Goal: Information Seeking & Learning: Check status

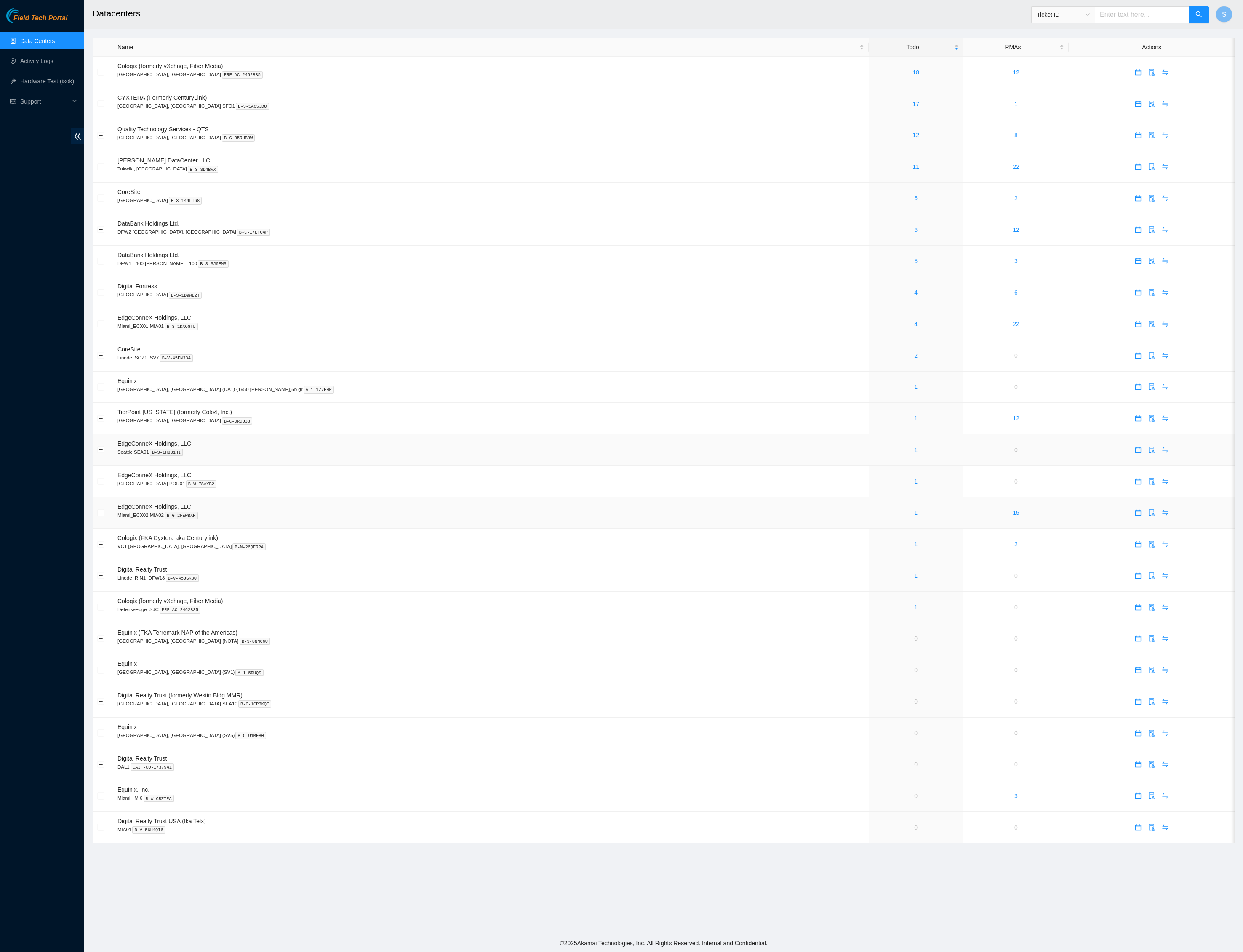
scroll to position [169, 0]
click at [914, 478] on link "1" at bounding box center [915, 481] width 3 height 7
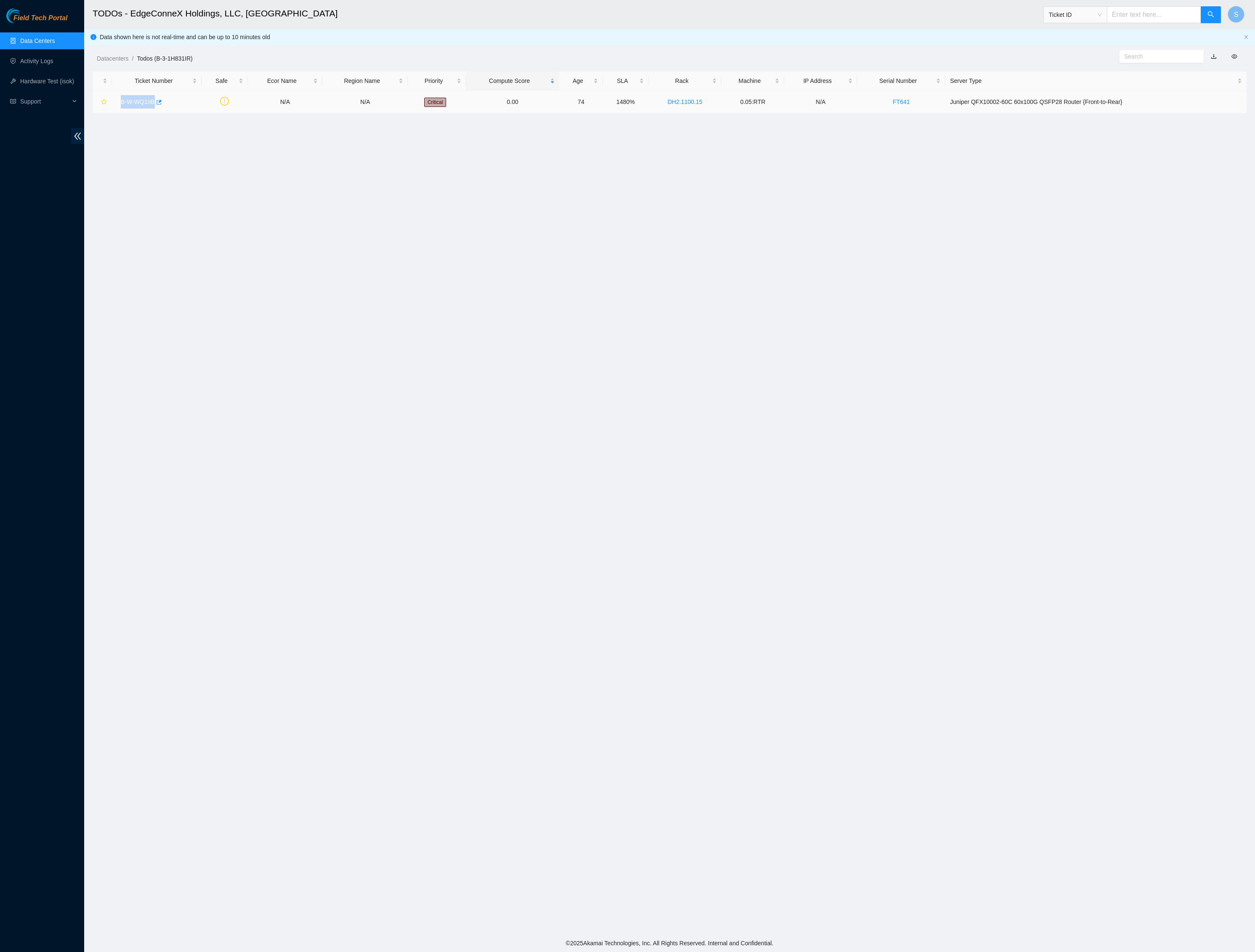
click at [141, 105] on link "B-W-WQ1IIB" at bounding box center [138, 102] width 34 height 7
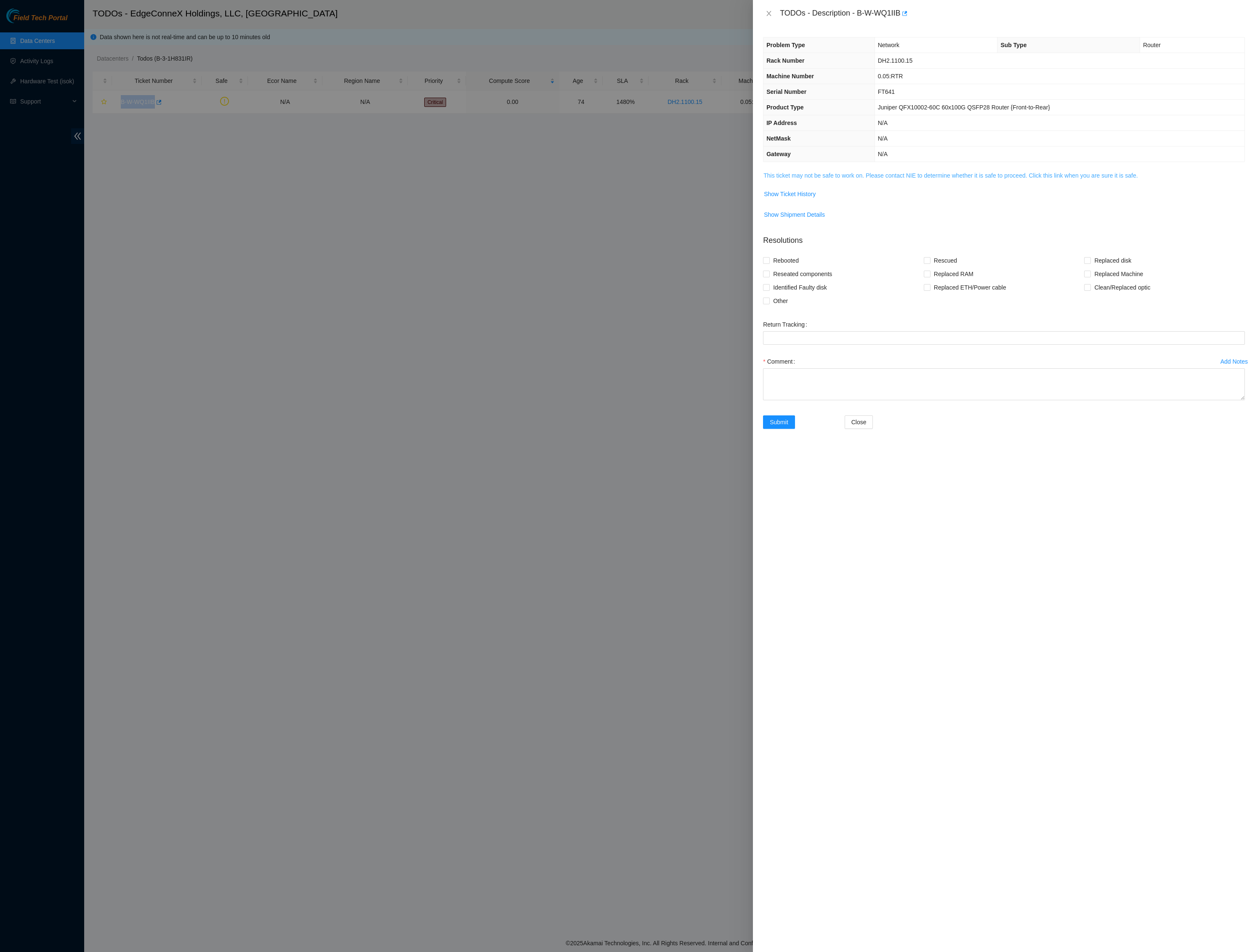
click at [864, 179] on link "This ticket may not be safe to work on. Please contact NIE to determine whether…" at bounding box center [951, 175] width 374 height 7
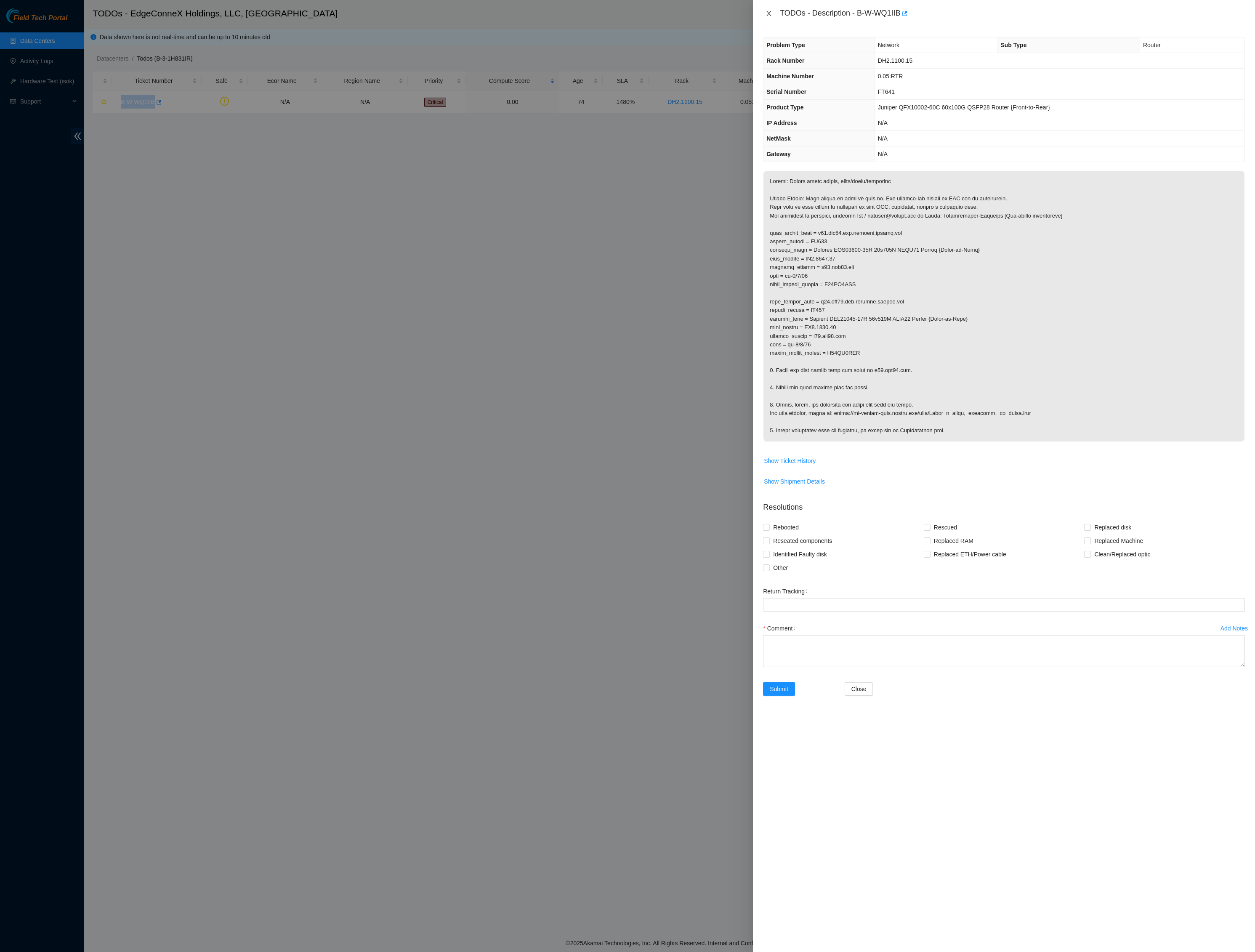
click at [770, 13] on icon "close" at bounding box center [769, 13] width 5 height 5
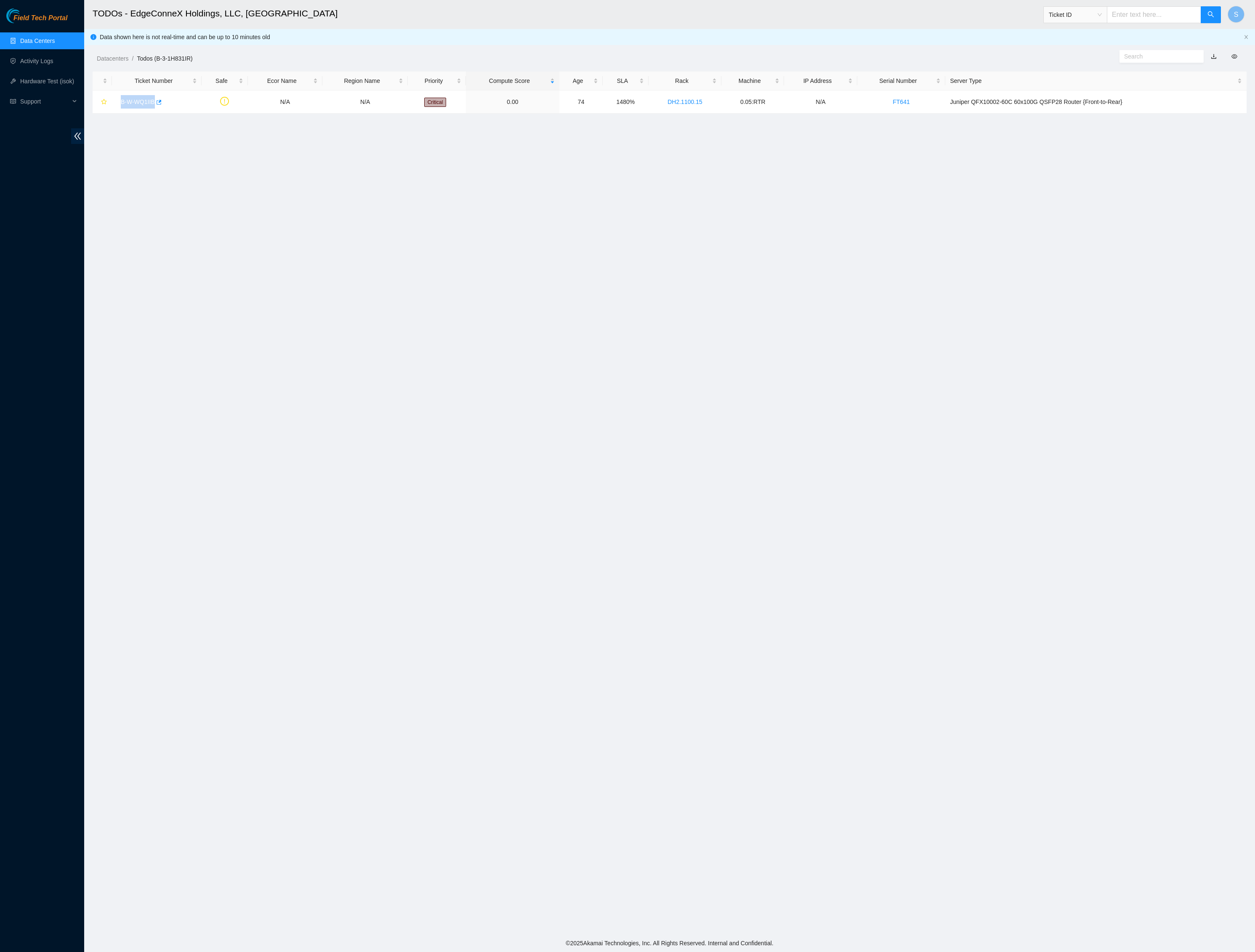
click at [444, 212] on main "TODOs - EdgeConneX Holdings, LLC, Portland POR01 Ticket ID S Data shown here is…" at bounding box center [669, 467] width 1171 height 934
click at [44, 20] on span "Field Tech Portal" at bounding box center [40, 18] width 54 height 8
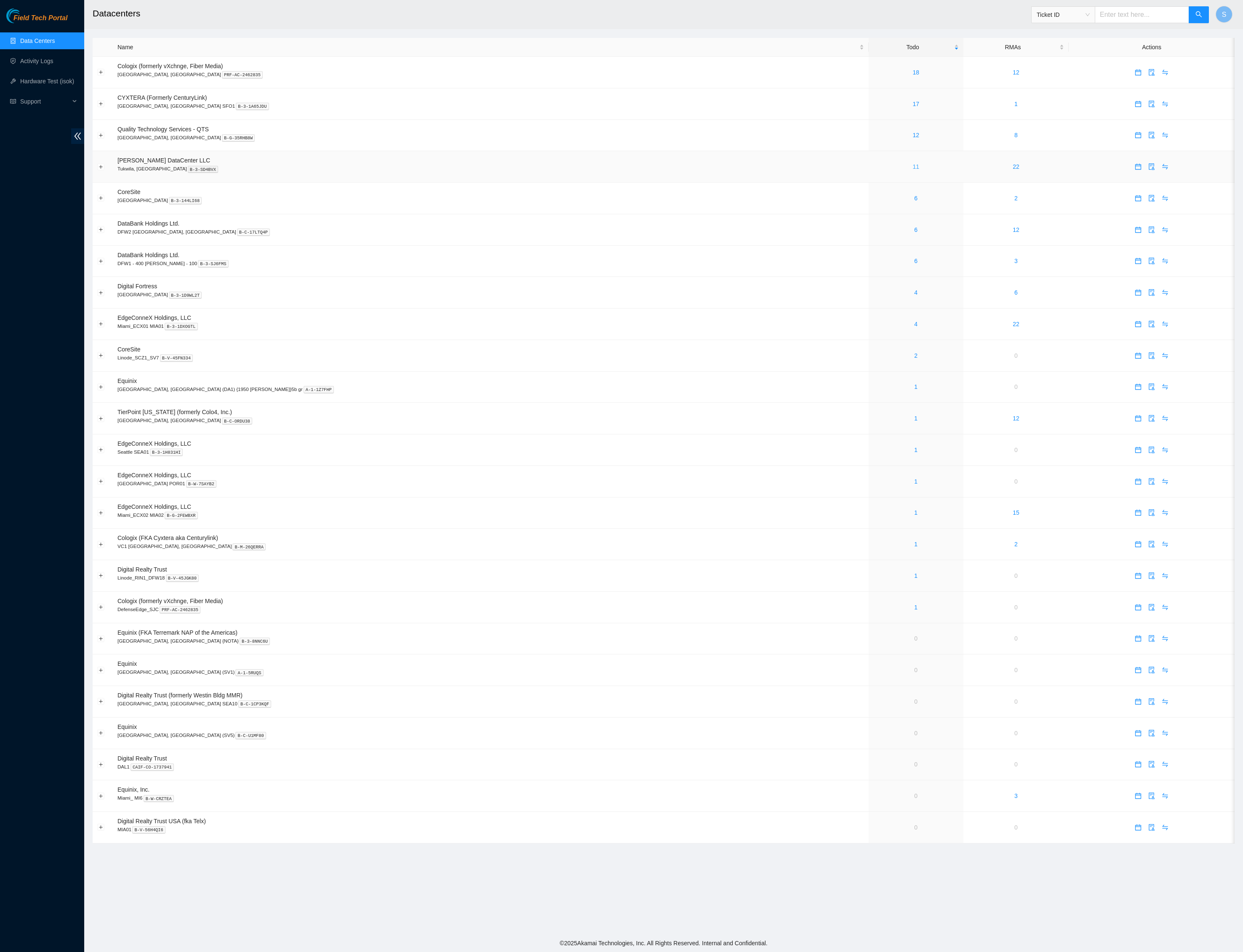
click at [913, 170] on link "11" at bounding box center [916, 167] width 7 height 7
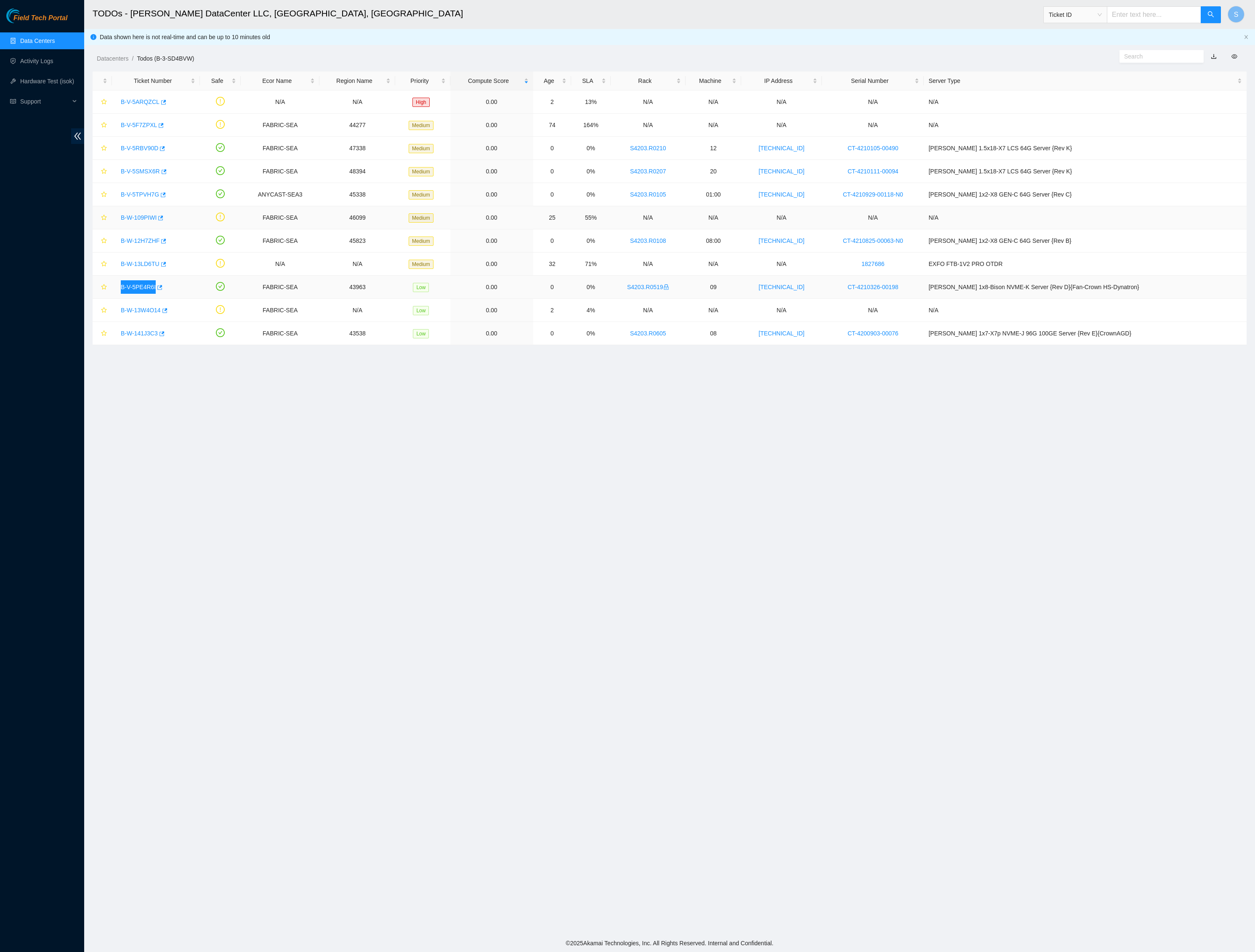
copy link "B-V-5PE4R6I"
copy link "B-W-13W4O14"
copy link "B-W-141J3C3"
click at [41, 17] on link "Field Tech Portal" at bounding box center [37, 20] width 61 height 11
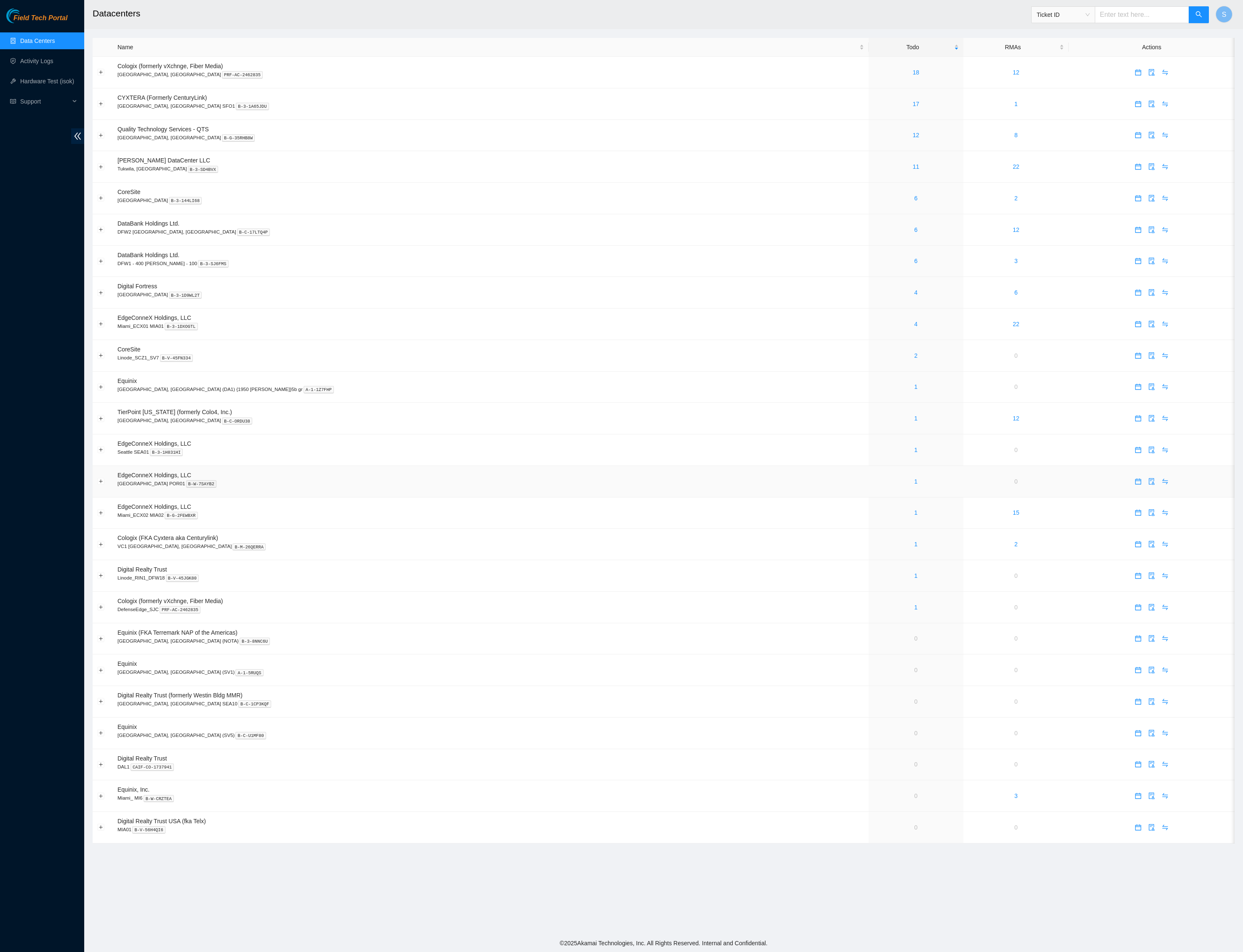
scroll to position [169, 0]
click at [914, 447] on link "1" at bounding box center [915, 450] width 3 height 7
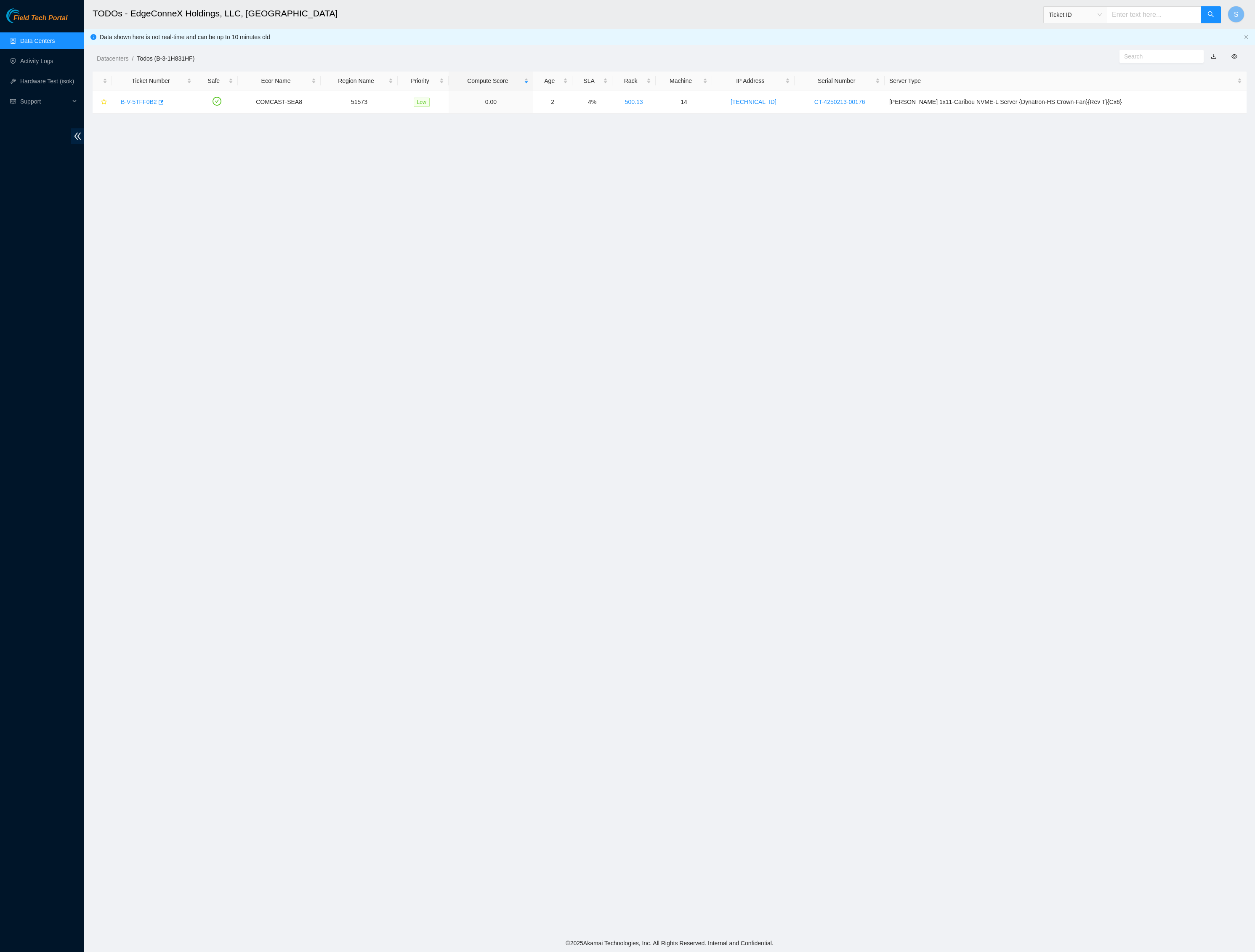
click at [54, 26] on div "Field Tech Portal Data Centers Activity Logs Hardware Test (isok) Support" at bounding box center [42, 480] width 84 height 944
click at [44, 9] on div "Field Tech Portal" at bounding box center [42, 16] width 84 height 15
click at [45, 14] on span "Field Tech Portal" at bounding box center [40, 18] width 54 height 8
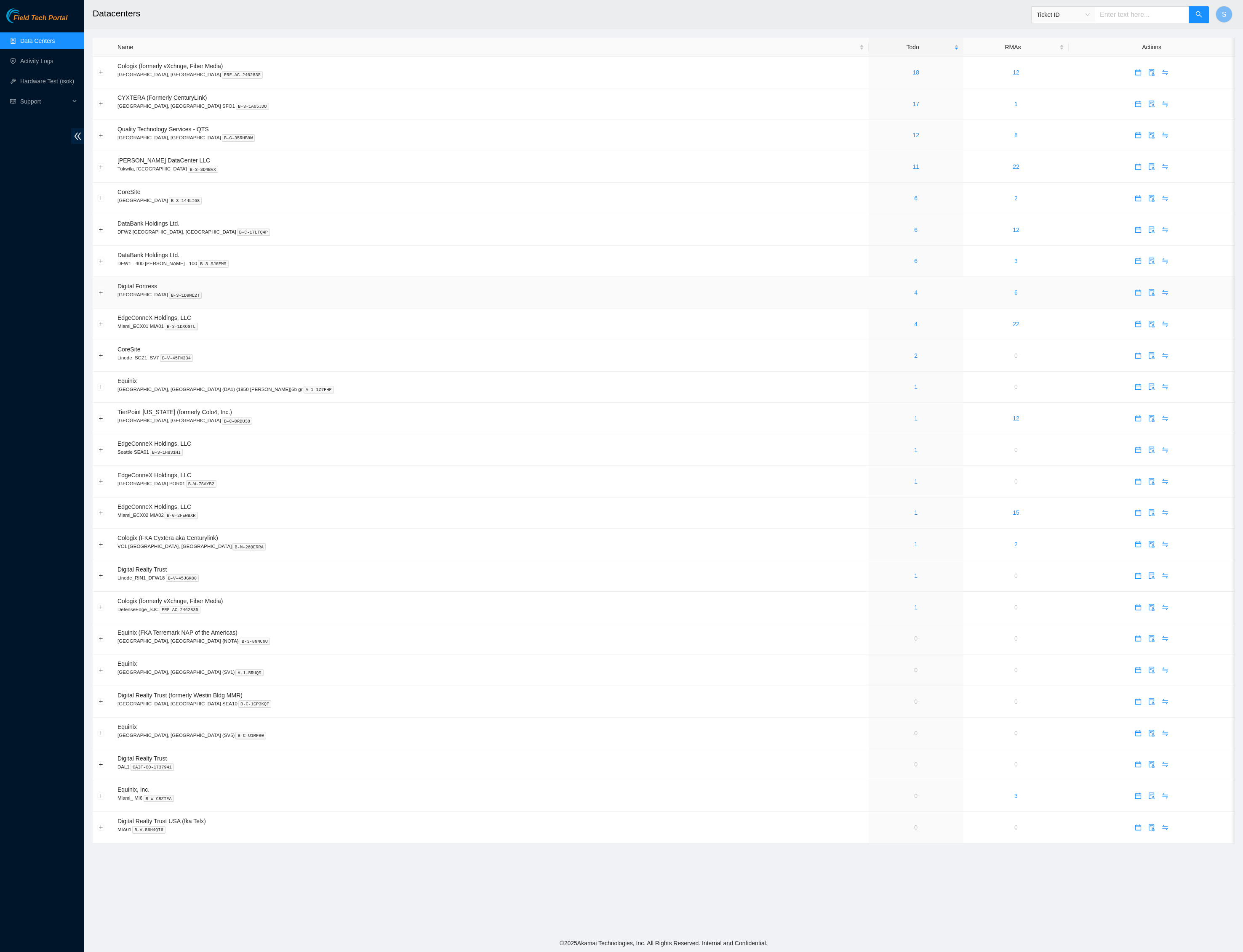
click at [914, 296] on link "4" at bounding box center [915, 292] width 3 height 7
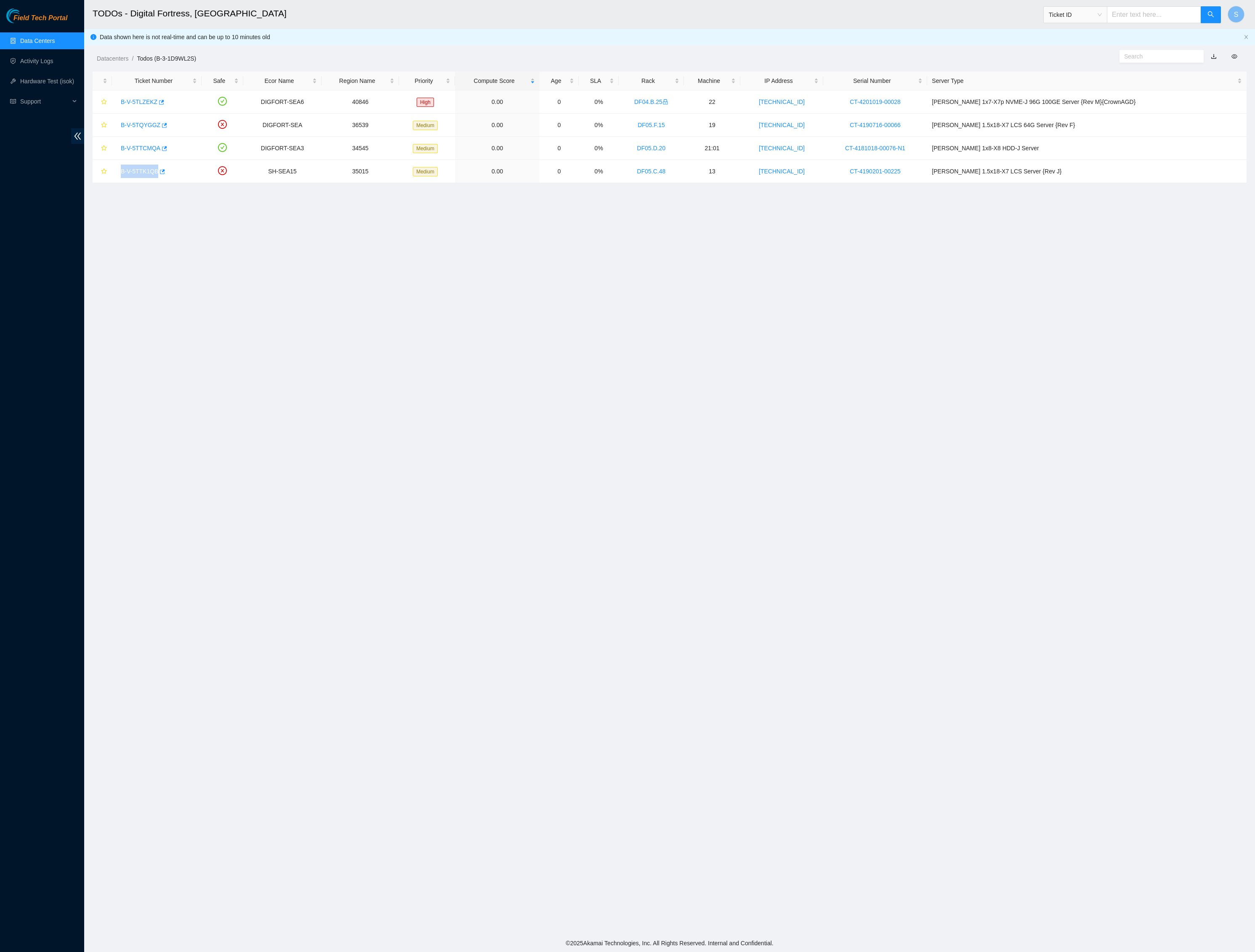
drag, startPoint x: 50, startPoint y: 32, endPoint x: 50, endPoint y: 25, distance: 7.0
click at [50, 38] on link "Data Centers" at bounding box center [37, 41] width 35 height 7
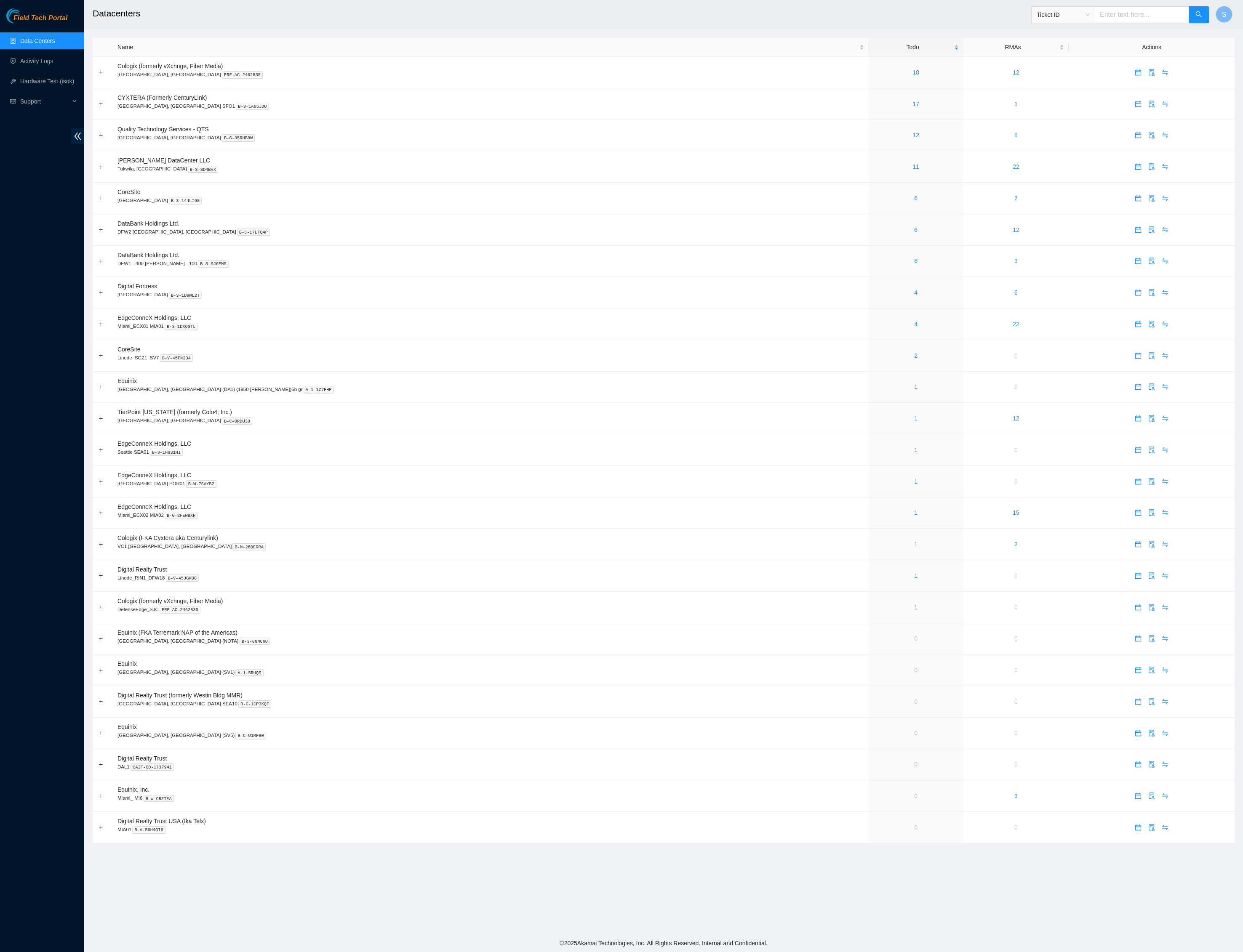
click at [50, 23] on link "Field Tech Portal" at bounding box center [37, 20] width 61 height 11
click at [893, 288] on div "4" at bounding box center [916, 292] width 85 height 9
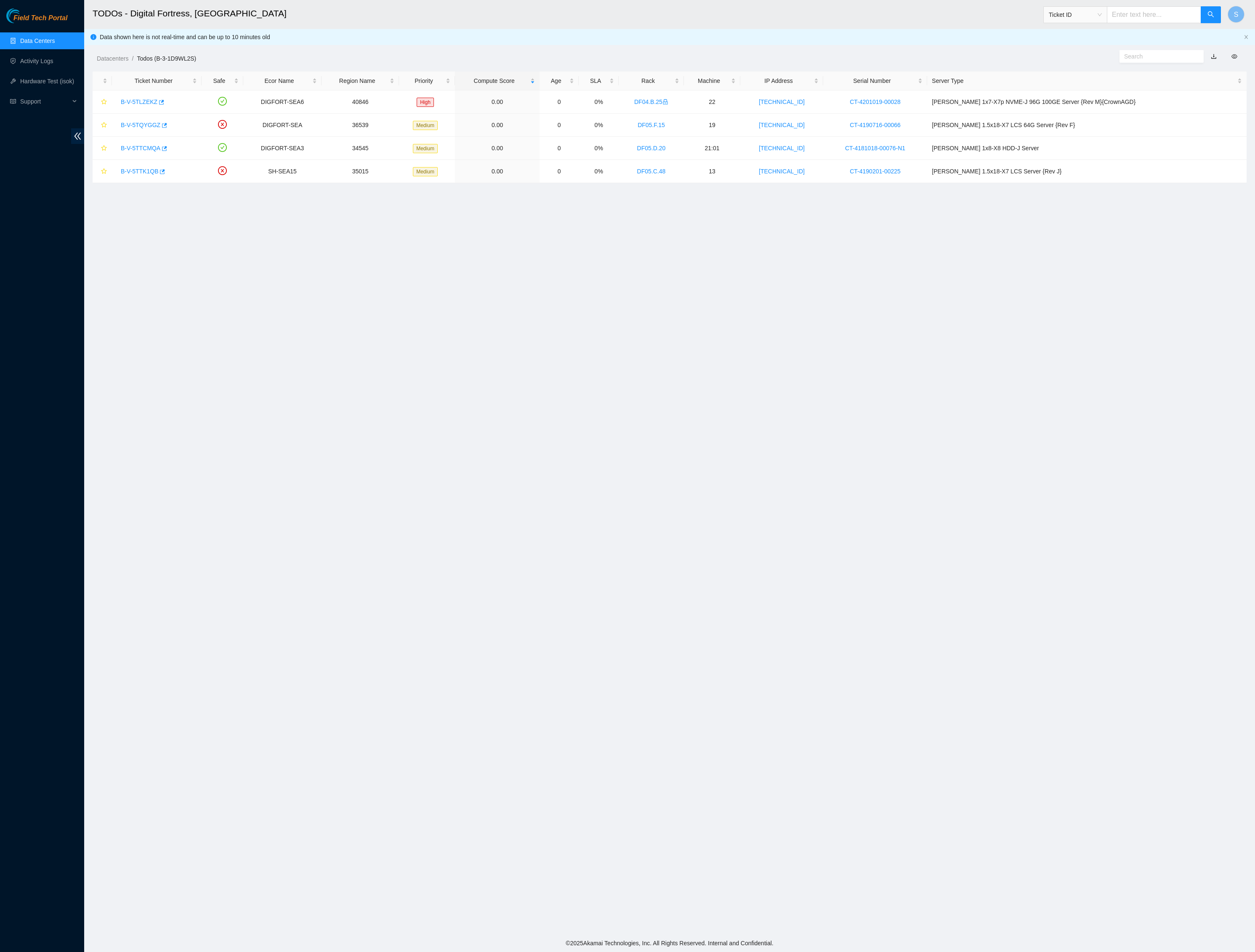
click at [54, 18] on span "Field Tech Portal" at bounding box center [40, 18] width 54 height 8
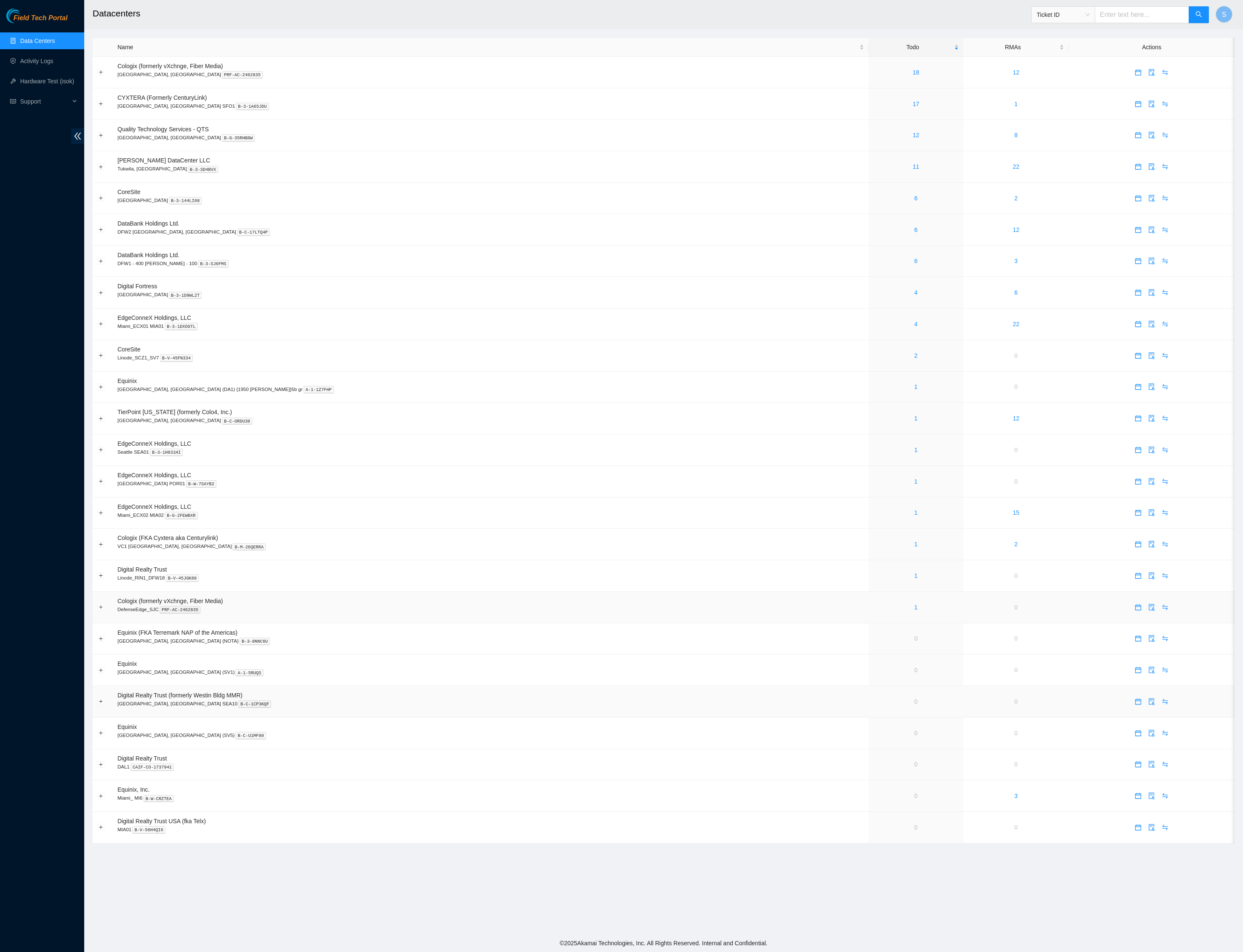
scroll to position [169, 0]
click at [914, 478] on link "1" at bounding box center [915, 481] width 3 height 7
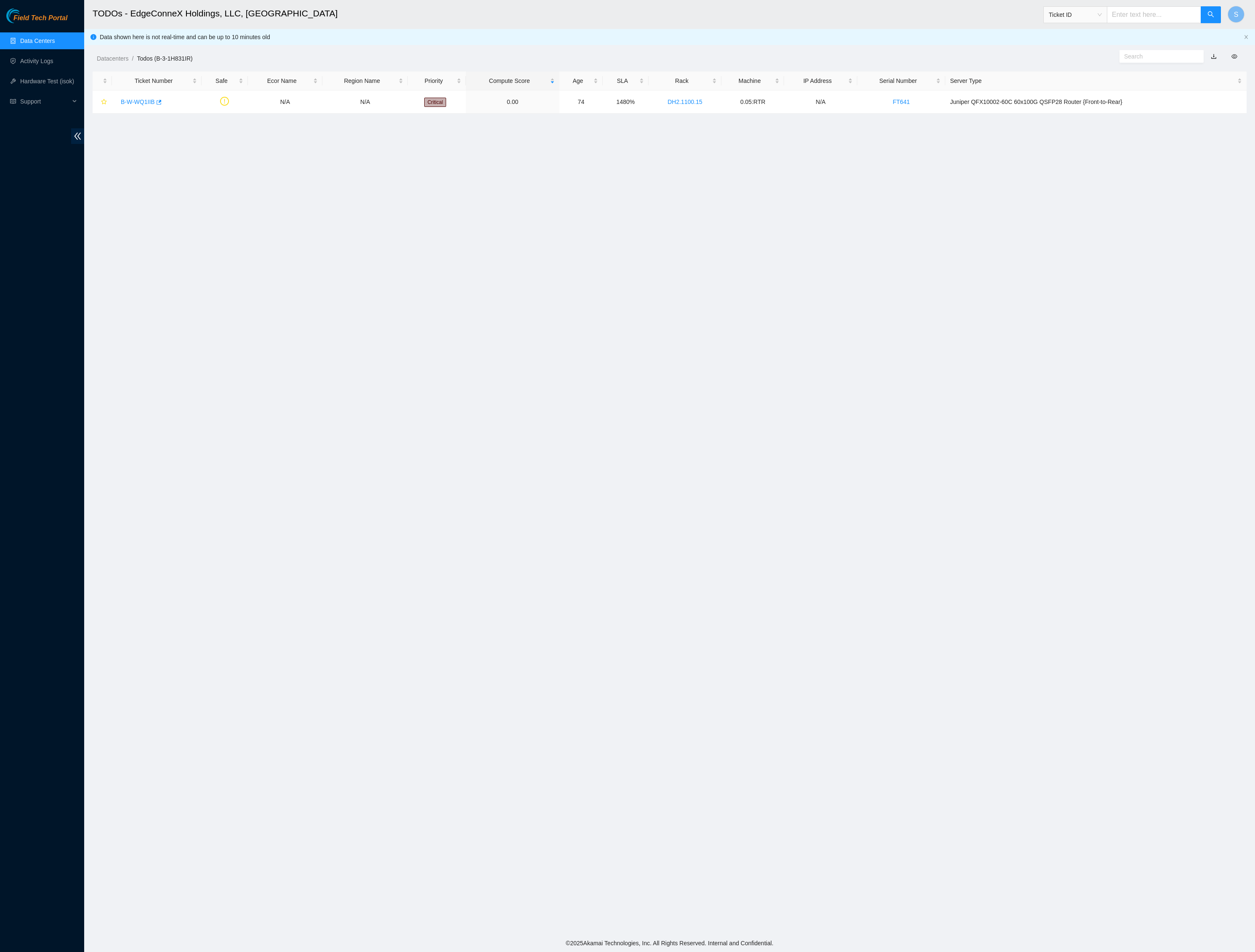
click at [62, 23] on link "Field Tech Portal" at bounding box center [37, 20] width 61 height 11
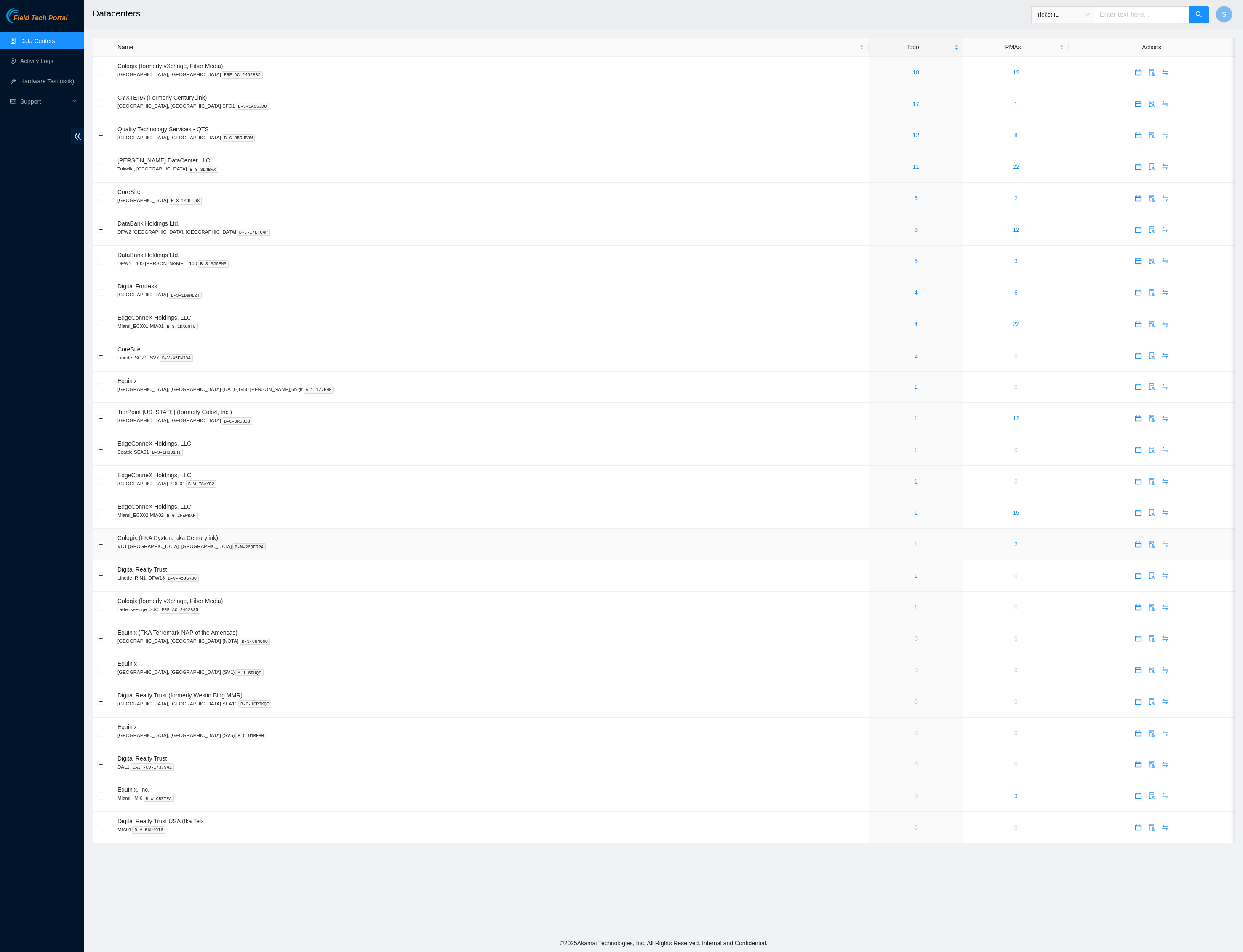
click at [914, 548] on link "1" at bounding box center [915, 544] width 3 height 7
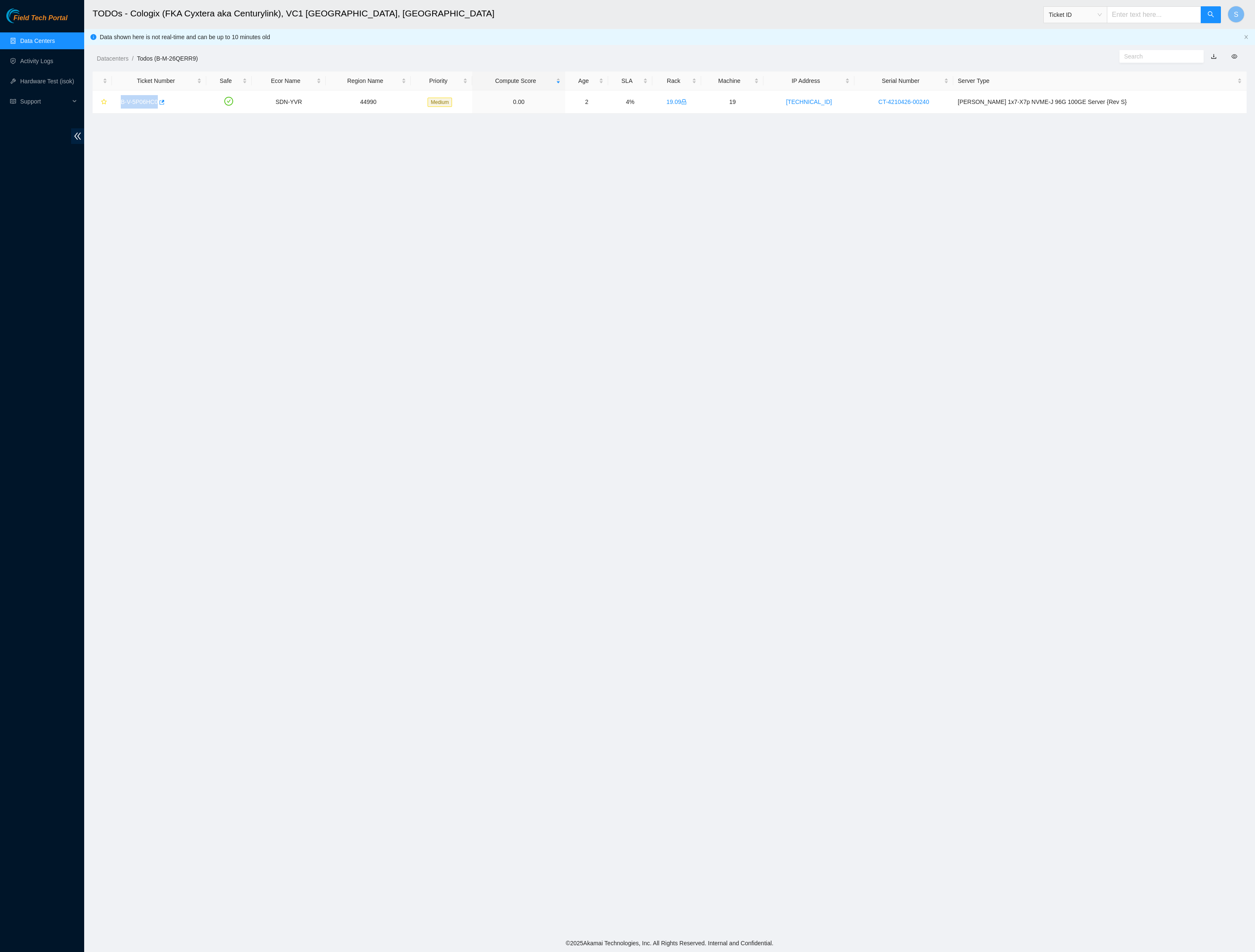
click at [315, 409] on main "TODOs - Cologix (FKA Cyxtera aka Centurylink), VC1 [GEOGRAPHIC_DATA], [GEOGRAPH…" at bounding box center [669, 467] width 1171 height 934
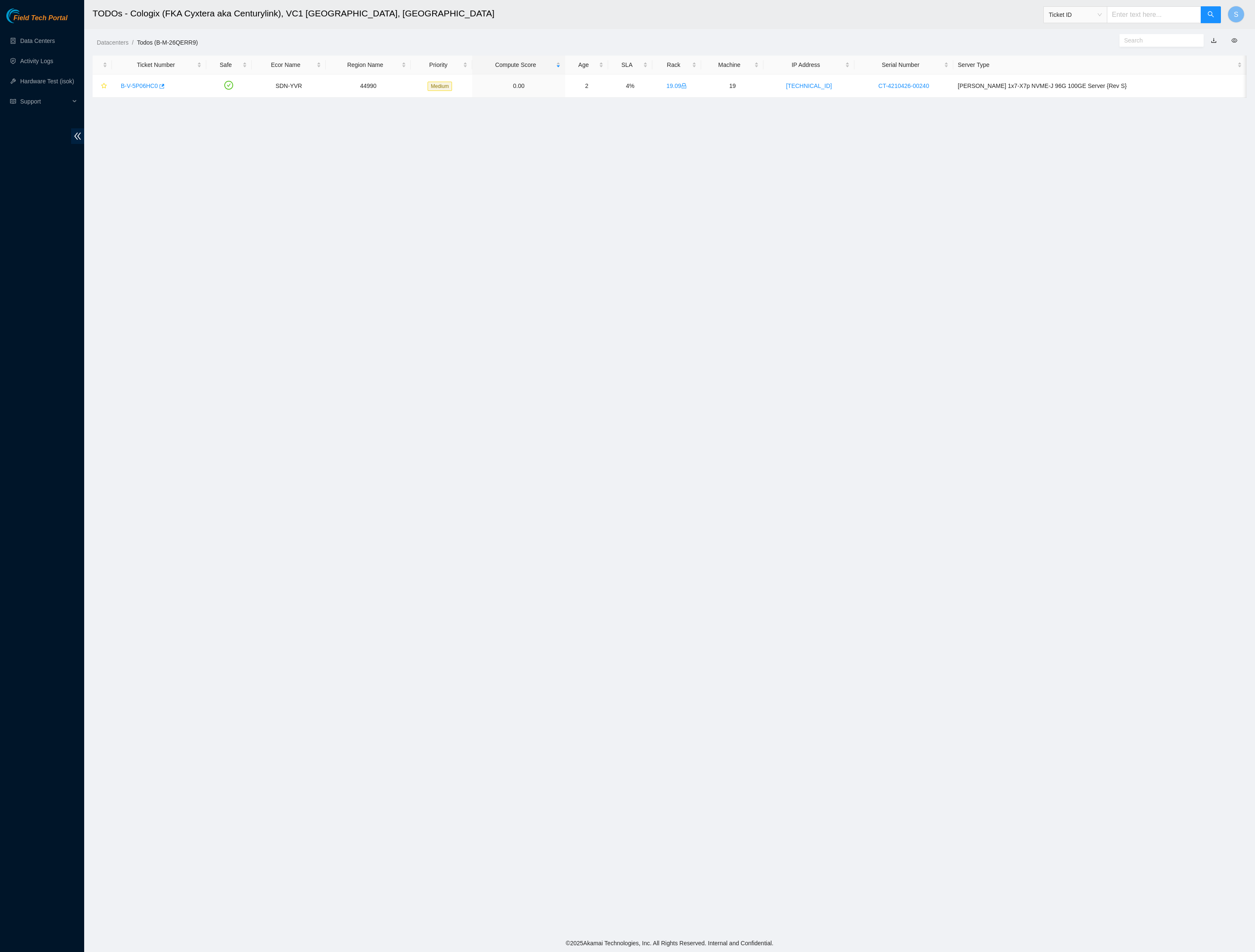
click at [392, 331] on main "TODOs - Cologix (FKA Cyxtera aka Centurylink), VC1 [GEOGRAPHIC_DATA], [GEOGRAPH…" at bounding box center [669, 467] width 1171 height 934
click at [781, 302] on main "TODOs - Ticket ID S Datacenters / Todos (B-M-26QERR9) / Ticket Number Safe Ecor…" at bounding box center [669, 467] width 1171 height 934
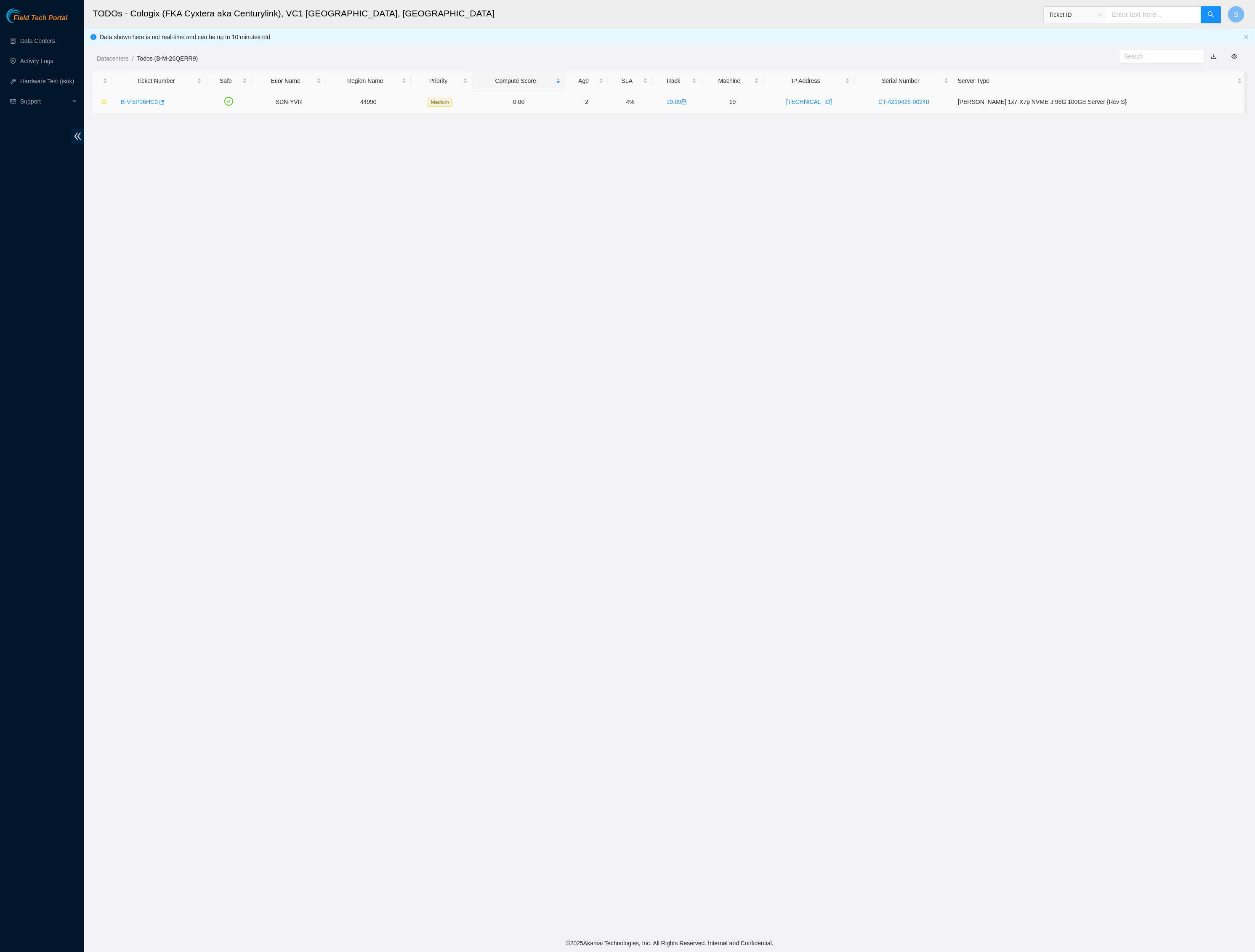
click at [420, 99] on table "Ticket Number Safe Ecor Name Region Name Priority Compute Score Age SLA Rack Ma…" at bounding box center [669, 93] width 1154 height 42
click at [418, 205] on main "TODOs - Cologix (FKA Cyxtera aka Centurylink), VC1 [GEOGRAPHIC_DATA], [GEOGRAPH…" at bounding box center [669, 467] width 1171 height 934
click at [673, 654] on main "TODOs - Cologix (FKA Cyxtera aka Centurylink), VC1 [GEOGRAPHIC_DATA], [GEOGRAPH…" at bounding box center [669, 467] width 1171 height 934
click at [966, 361] on main "TODOs - Cologix (FKA Cyxtera aka Centurylink), VC1 [GEOGRAPHIC_DATA], [GEOGRAPH…" at bounding box center [669, 467] width 1171 height 934
